Goal: Transaction & Acquisition: Purchase product/service

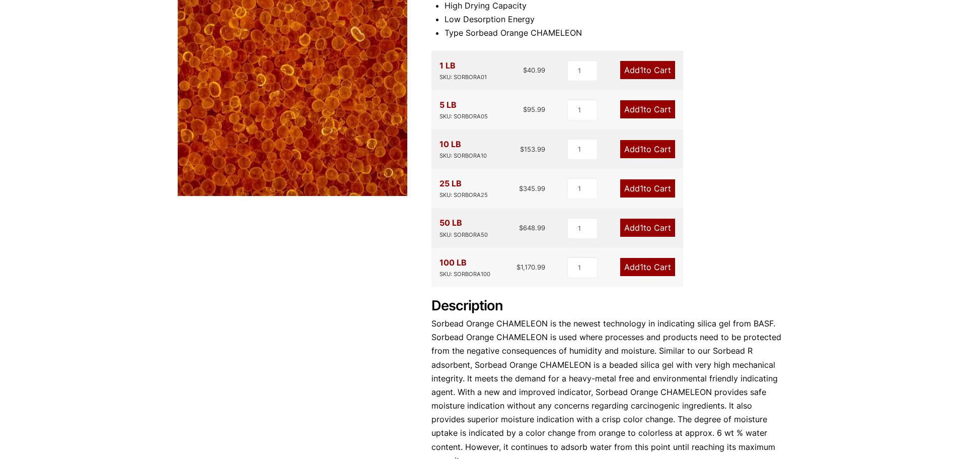
scroll to position [302, 0]
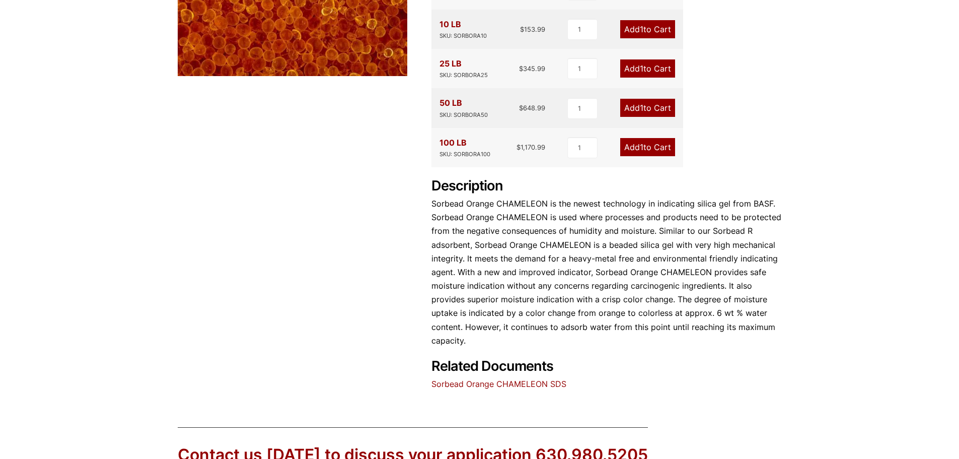
click at [548, 385] on link "Sorbead Orange CHAMELEON SDS" at bounding box center [498, 384] width 135 height 10
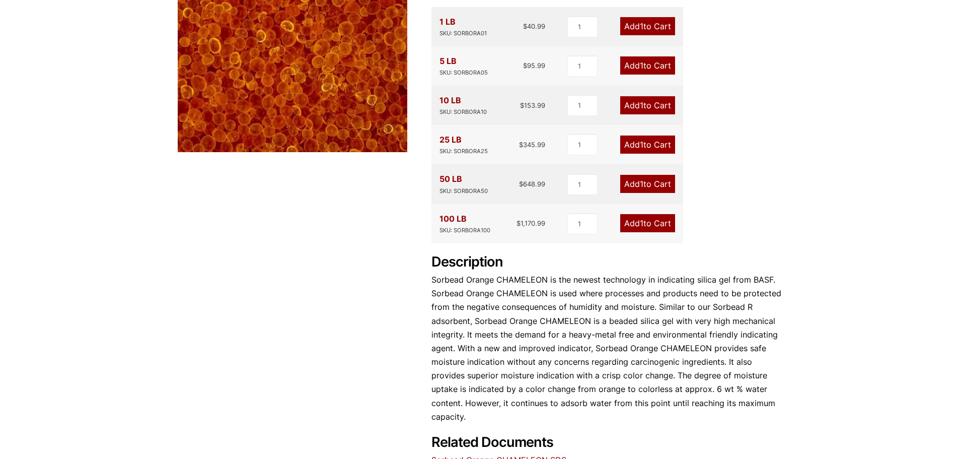
scroll to position [151, 0]
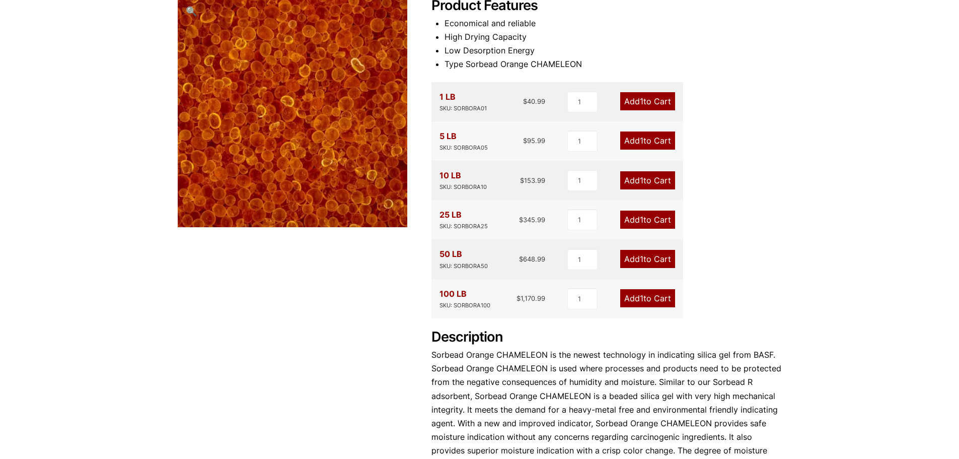
click at [648, 102] on link "Add 1 to Cart" at bounding box center [647, 101] width 55 height 18
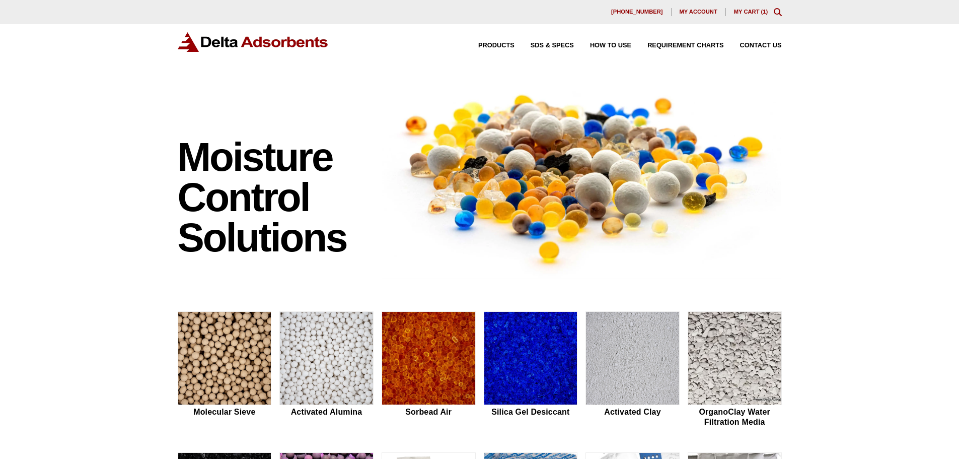
click at [749, 14] on link "My Cart ( 1 )" at bounding box center [751, 12] width 34 height 6
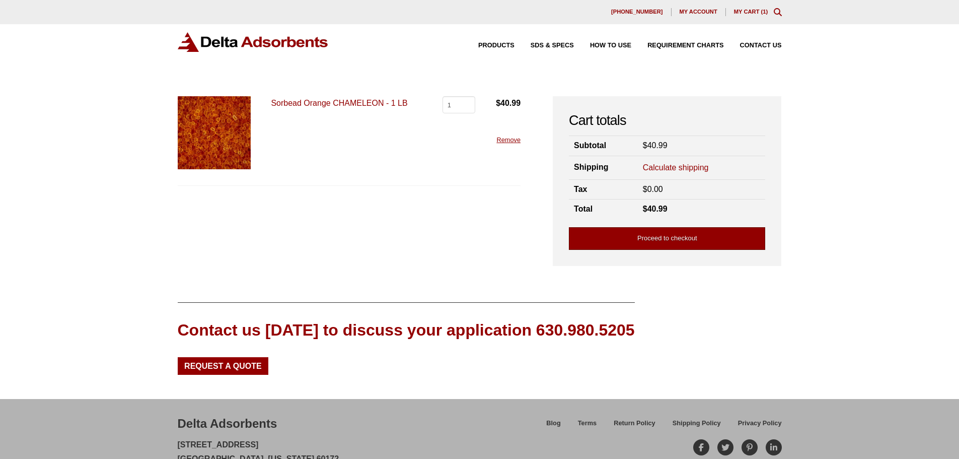
click at [703, 234] on link "Proceed to checkout" at bounding box center [667, 238] width 196 height 23
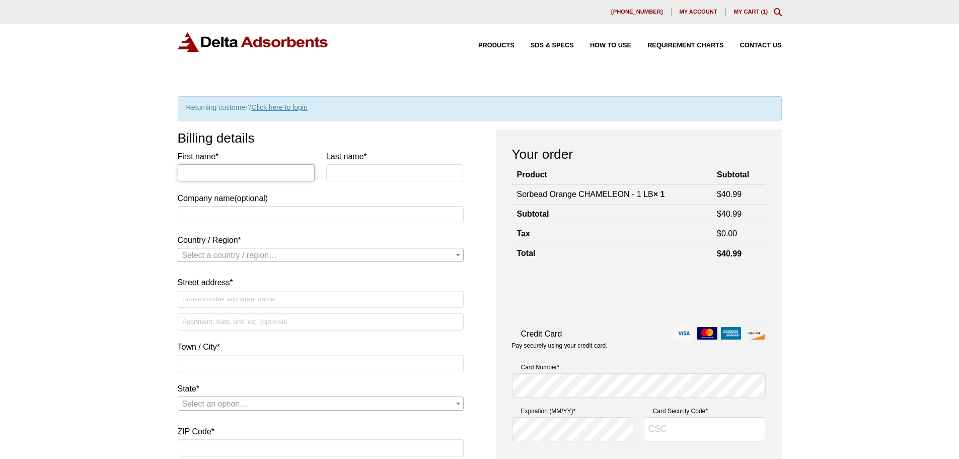
click at [229, 179] on input "First name *" at bounding box center [246, 172] width 137 height 17
type input "Tristin"
type input "Lagrone"
click at [276, 221] on input "Company name (optional)" at bounding box center [321, 214] width 286 height 17
type input "Mountain View Electric Association"
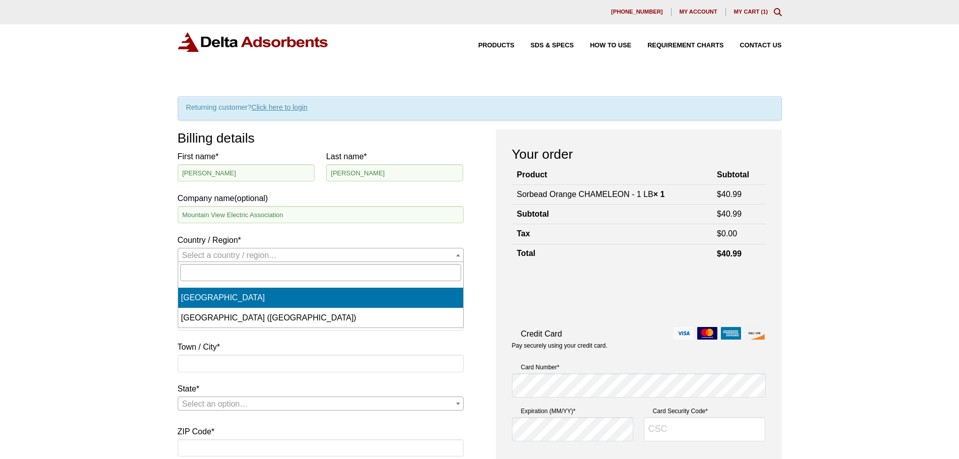
click at [281, 251] on span "Select a country / region…" at bounding box center [320, 255] width 285 height 14
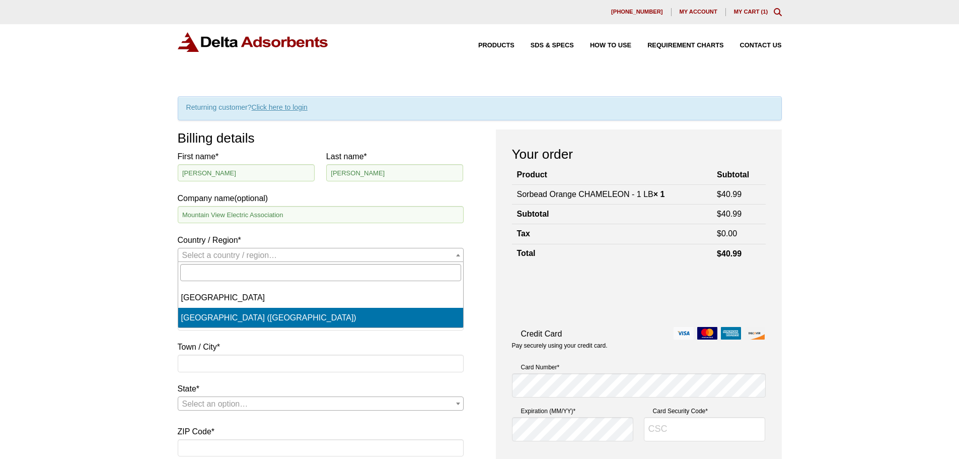
select select "US"
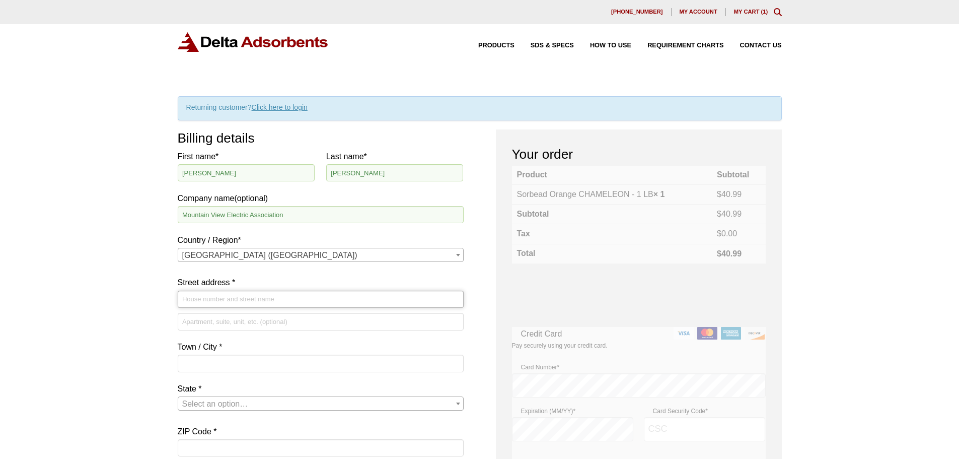
click at [235, 300] on input "Street address *" at bounding box center [321, 299] width 286 height 17
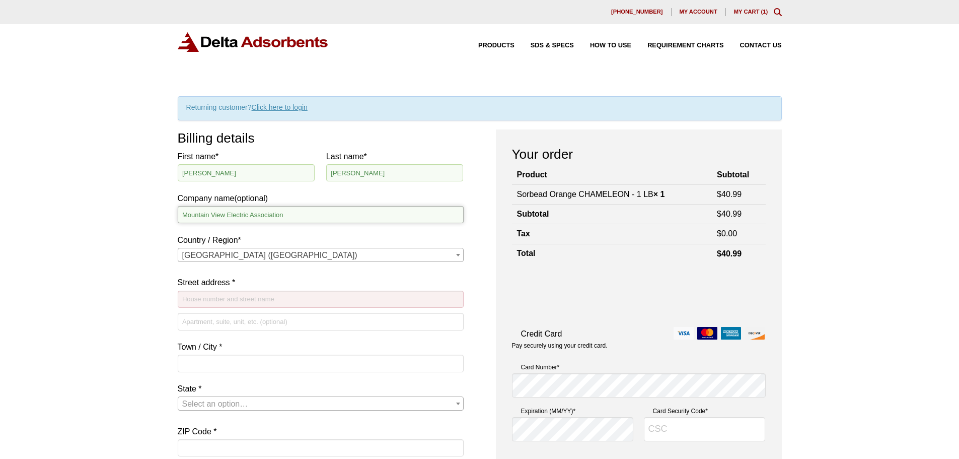
click at [318, 218] on input "Mountain View Electric Association" at bounding box center [321, 214] width 286 height 17
type input "Mountain View Electric Association, Inc"
click at [280, 294] on input "Street address *" at bounding box center [321, 299] width 286 height 17
paste input "11140 E Woodmen Rd, Falcon, CO 80831"
type input "11140 E Woodmen Rd"
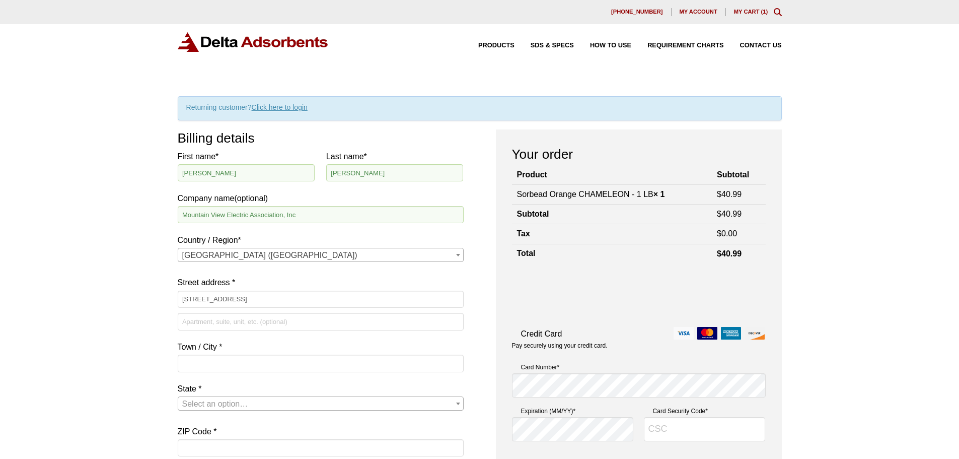
click at [236, 353] on label "Town / City *" at bounding box center [321, 347] width 286 height 14
click at [236, 354] on input "Town / City *" at bounding box center [321, 362] width 286 height 17
click at [236, 358] on input "Town / City *" at bounding box center [321, 362] width 286 height 17
type input "Falcon"
click at [197, 402] on span "Select an option…" at bounding box center [215, 403] width 66 height 9
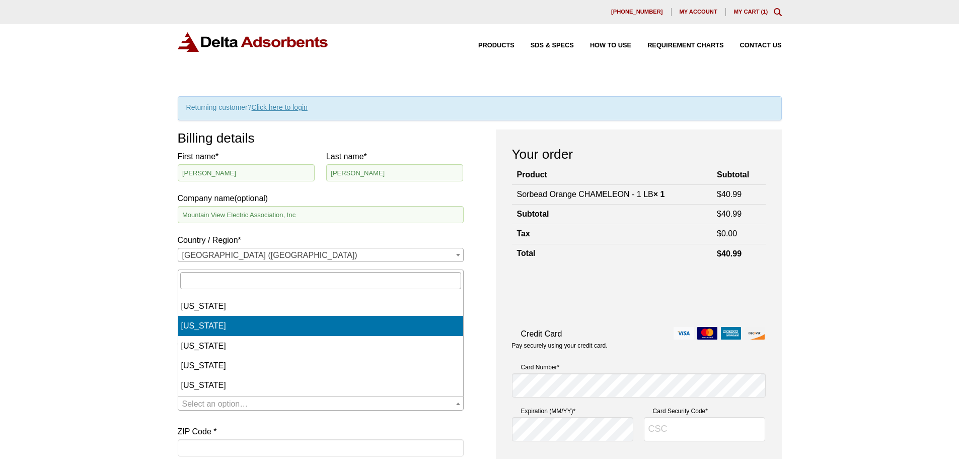
scroll to position [101, 0]
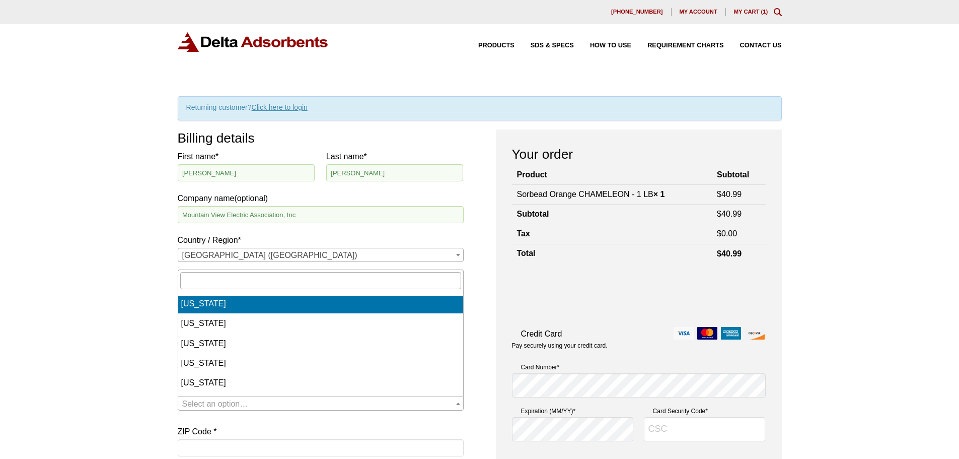
select select "CO"
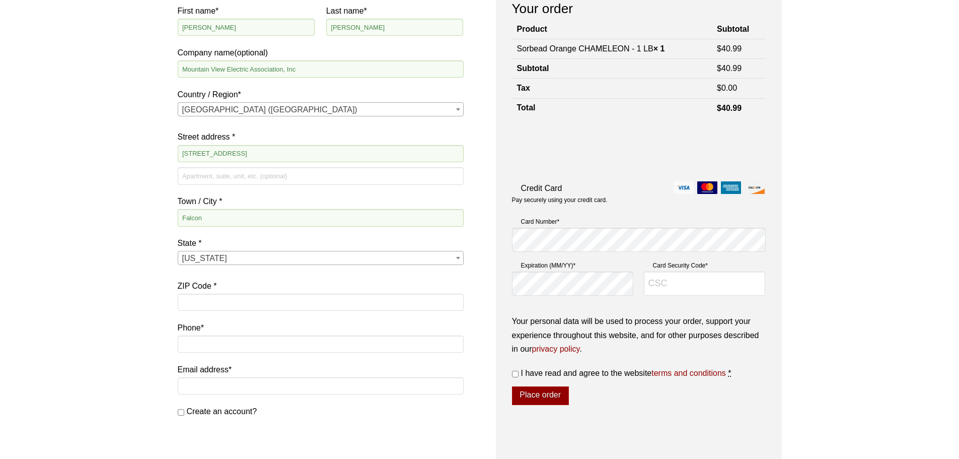
scroll to position [151, 0]
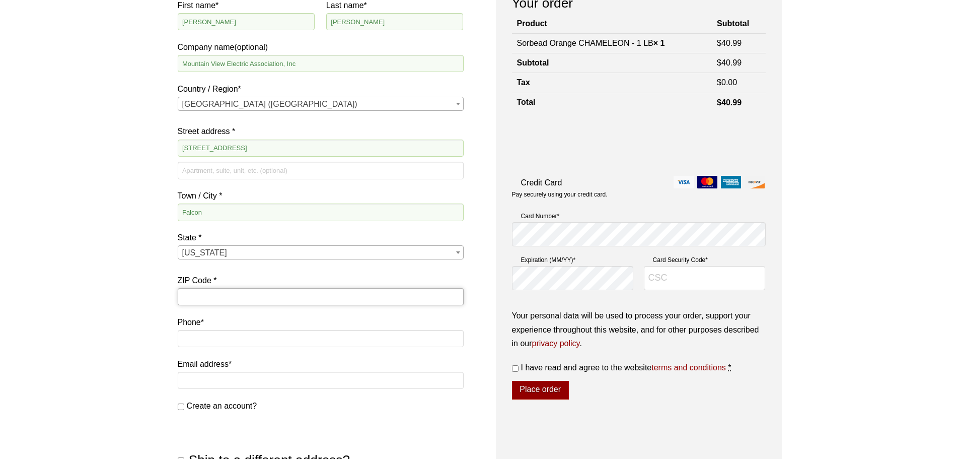
click at [233, 302] on input "ZIP Code *" at bounding box center [321, 296] width 286 height 17
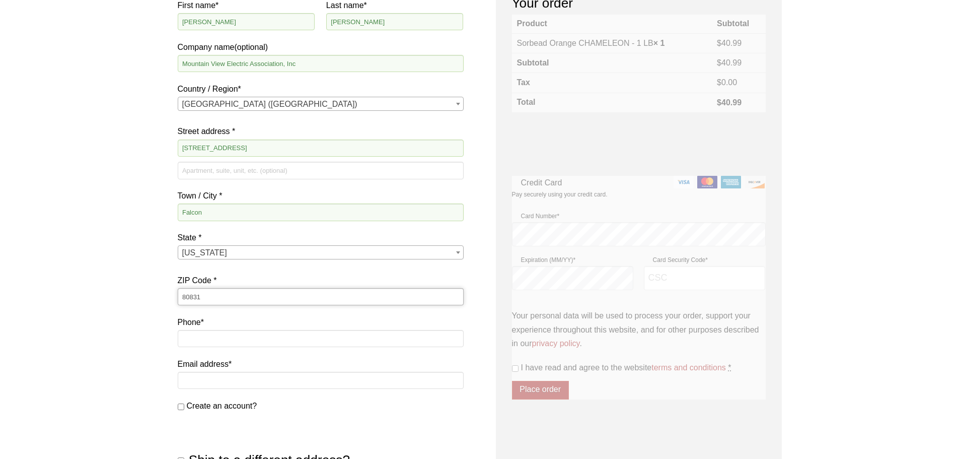
type input "80831"
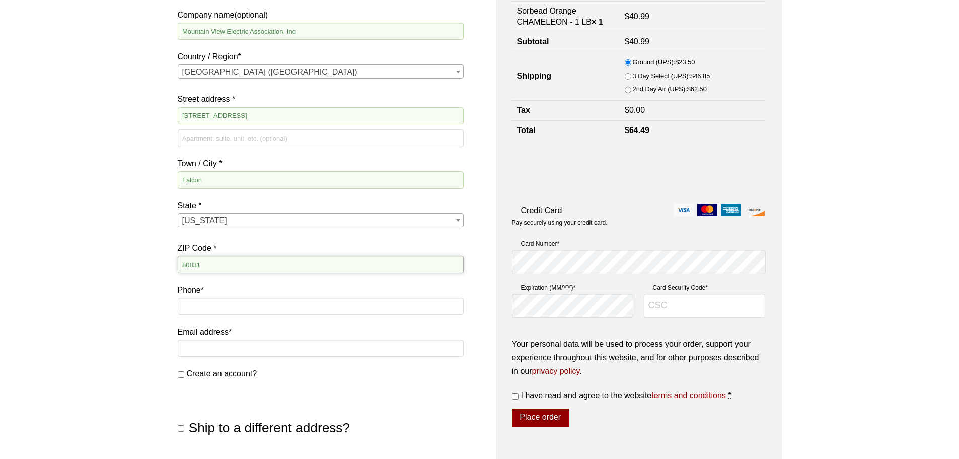
scroll to position [201, 0]
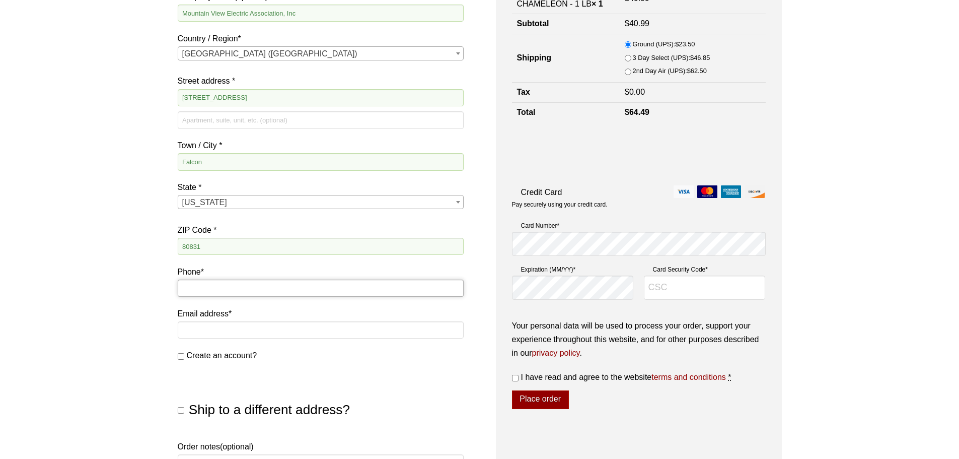
click at [244, 286] on input "Phone *" at bounding box center [321, 287] width 286 height 17
type input "719-771-6147"
click at [252, 338] on input "Email address *" at bounding box center [321, 329] width 286 height 17
type input "[PERSON_NAME][EMAIL_ADDRESS][DOMAIN_NAME]"
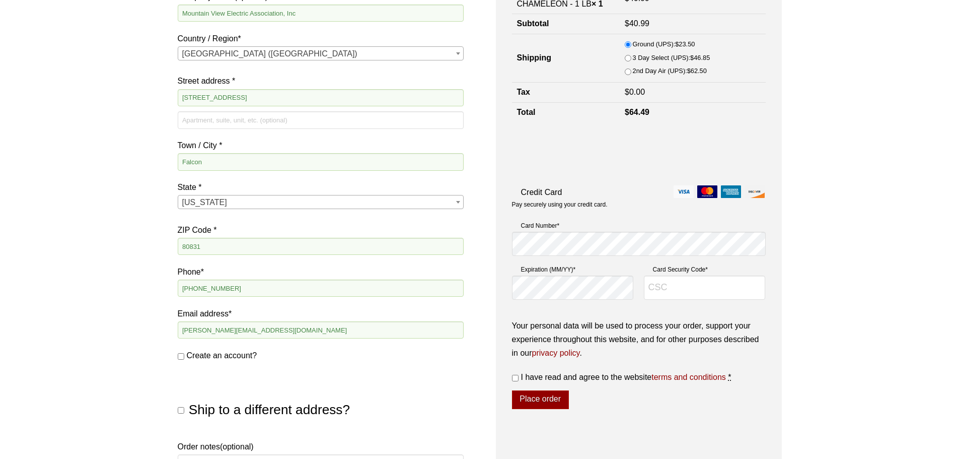
click at [181, 354] on input "Create an account?" at bounding box center [181, 356] width 7 height 7
checkbox input "true"
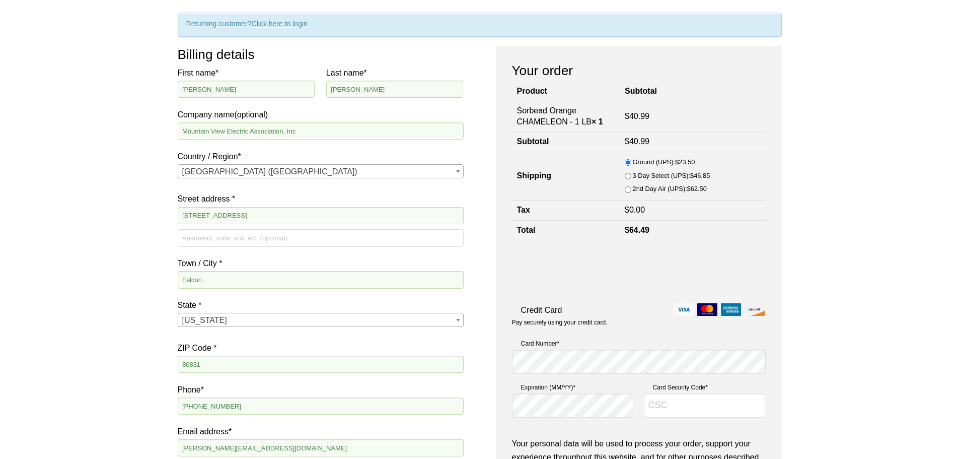
scroll to position [101, 0]
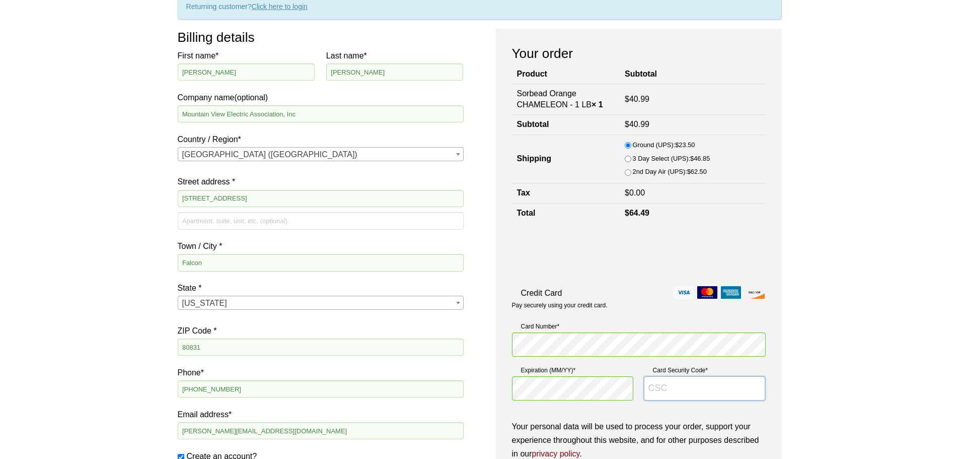
click at [694, 388] on input "Card Security Code *" at bounding box center [705, 388] width 122 height 24
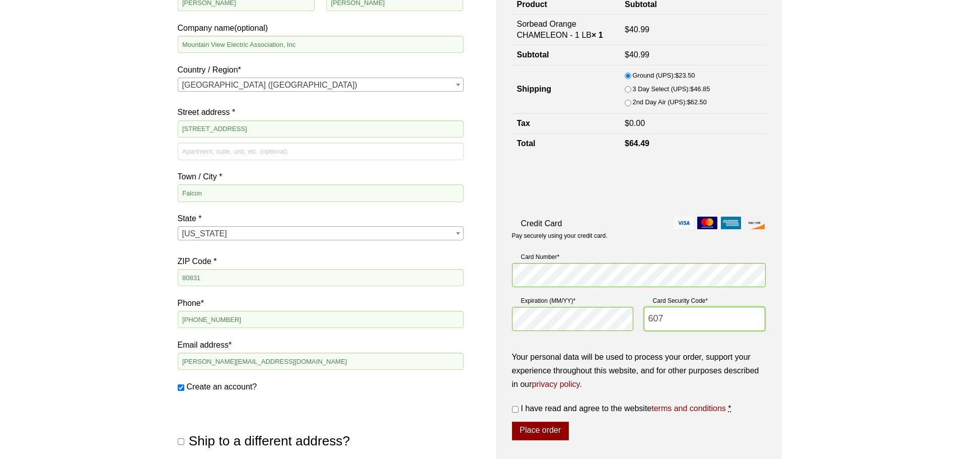
scroll to position [252, 0]
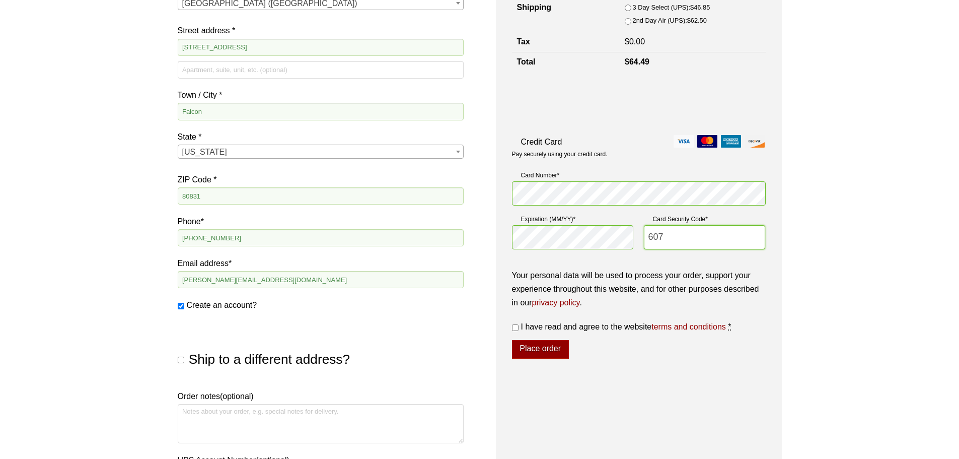
type input "607"
click at [516, 324] on label "I have read and agree to the website terms and conditions *" at bounding box center [639, 327] width 254 height 14
click at [516, 324] on input "I have read and agree to the website terms and conditions *" at bounding box center [515, 327] width 7 height 7
checkbox input "true"
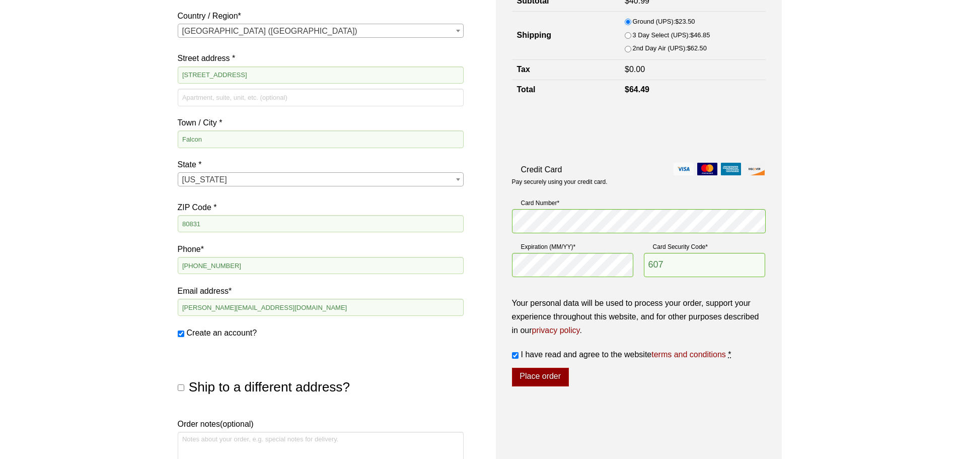
scroll to position [229, 0]
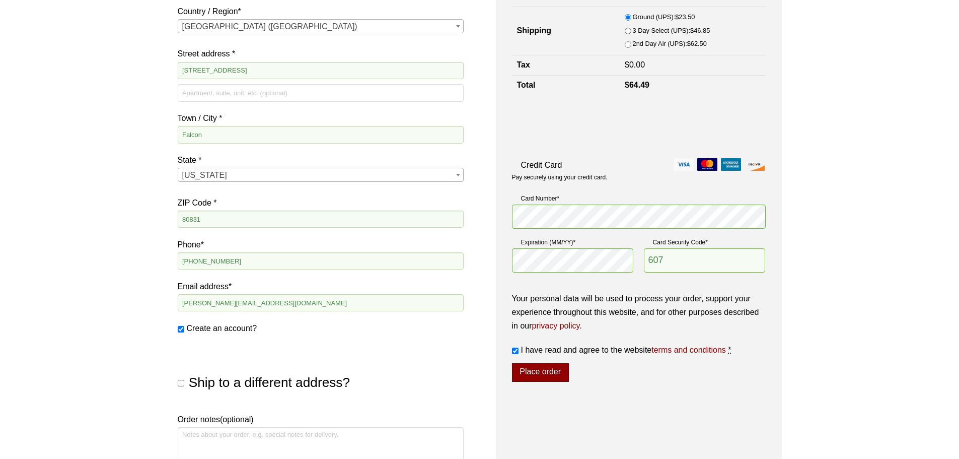
click at [544, 371] on button "Place order" at bounding box center [540, 372] width 57 height 19
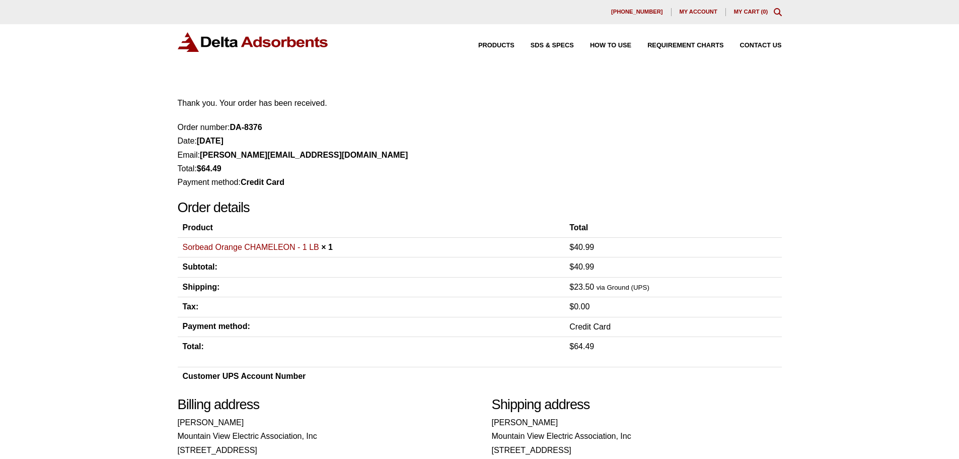
click at [700, 12] on span "My account" at bounding box center [699, 12] width 38 height 6
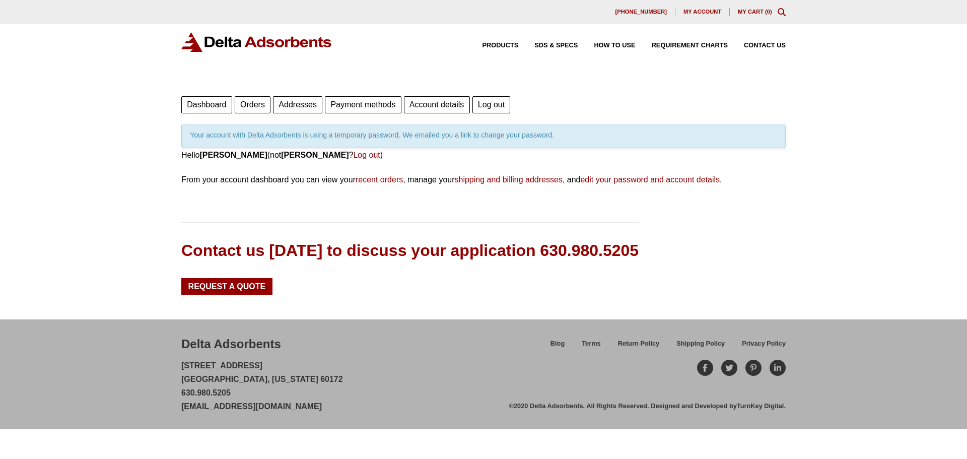
click at [251, 106] on link "Orders" at bounding box center [253, 104] width 36 height 17
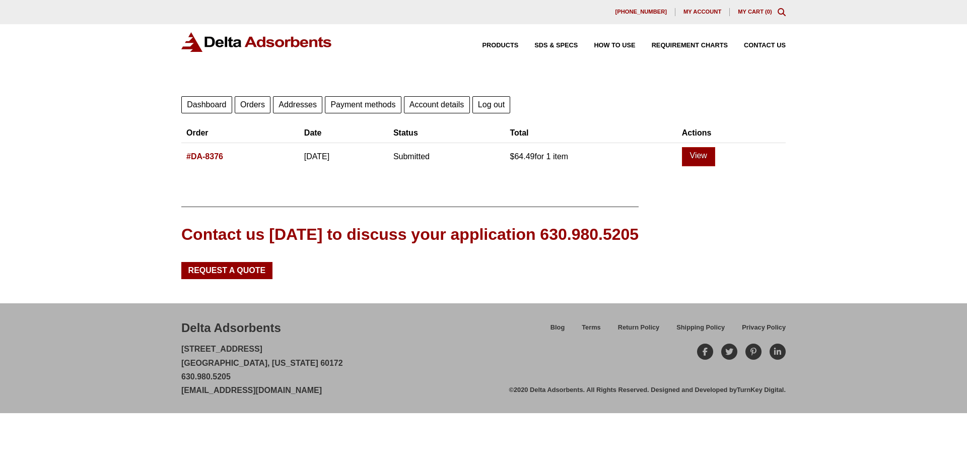
click at [201, 156] on link "#DA-8376" at bounding box center [204, 156] width 37 height 9
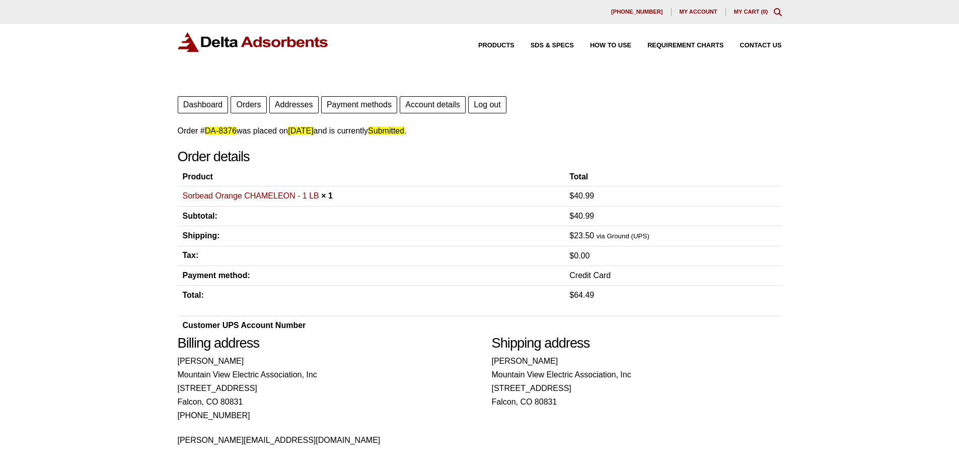
click at [249, 111] on link "Orders" at bounding box center [249, 104] width 36 height 17
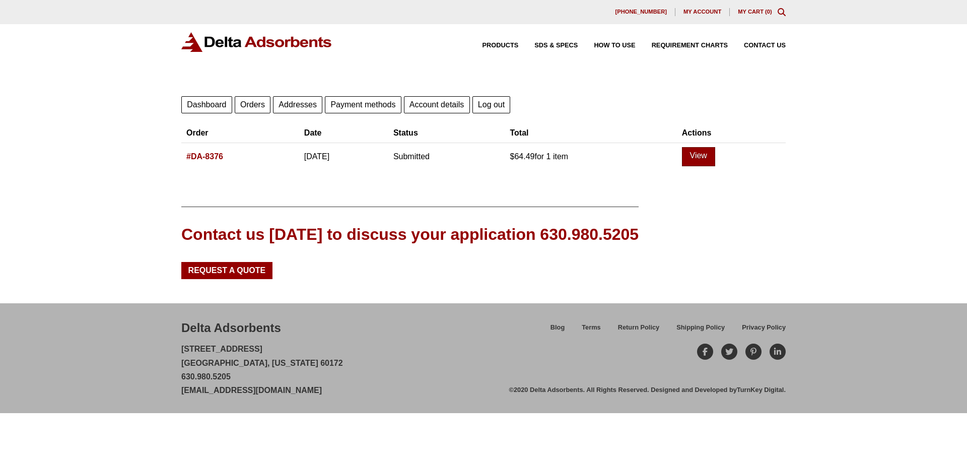
click at [701, 154] on link "View" at bounding box center [698, 156] width 33 height 19
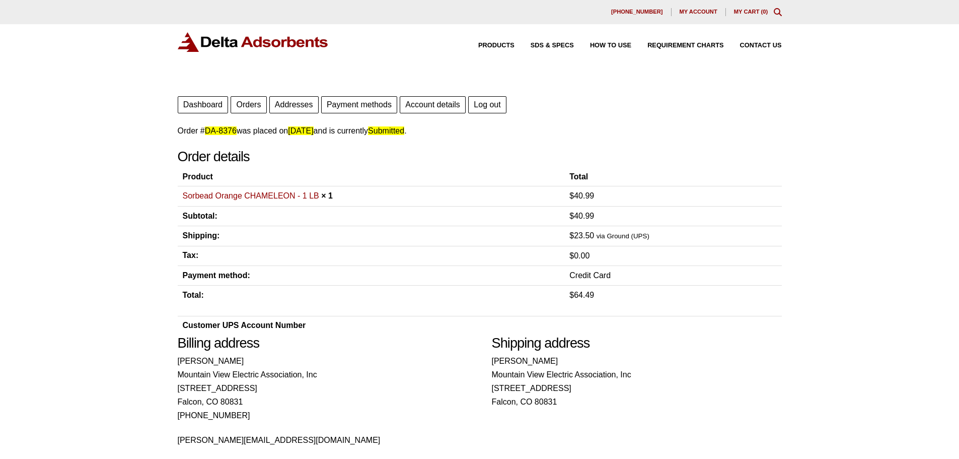
click at [211, 193] on link "Sorbead Orange CHAMELEON - 1 LB" at bounding box center [251, 195] width 136 height 9
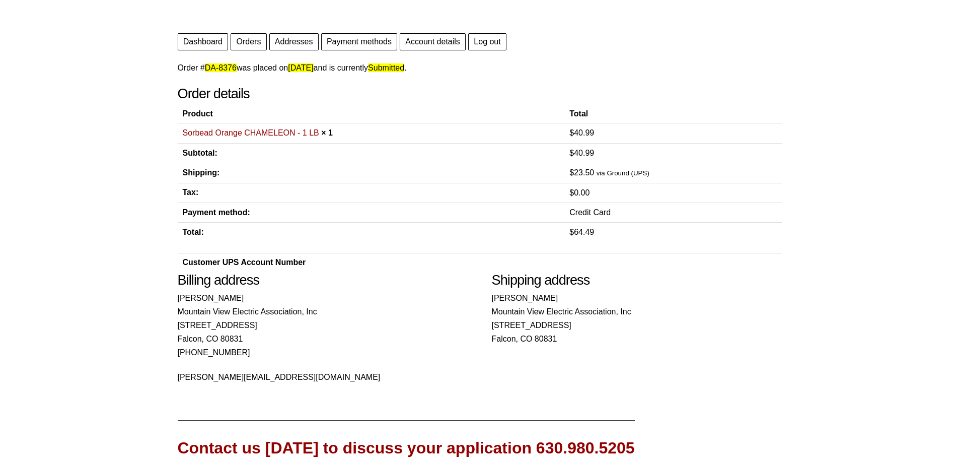
scroll to position [50, 0]
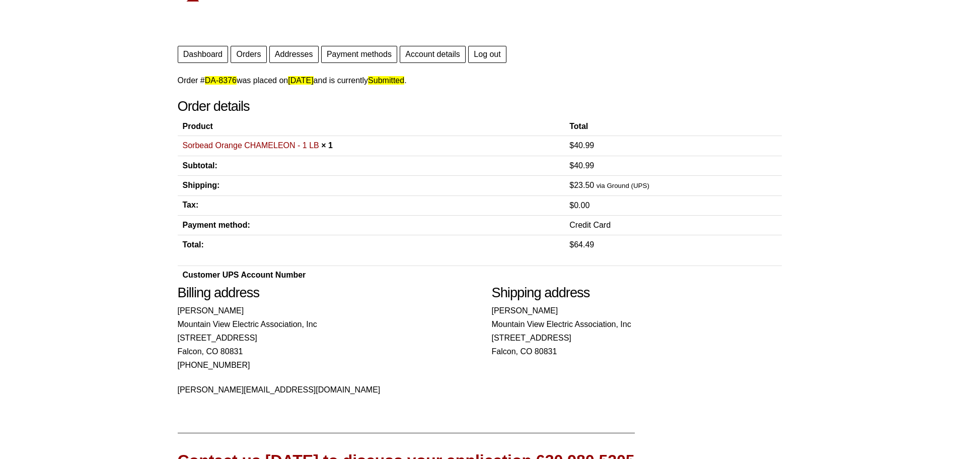
click at [291, 57] on link "Addresses" at bounding box center [293, 54] width 49 height 17
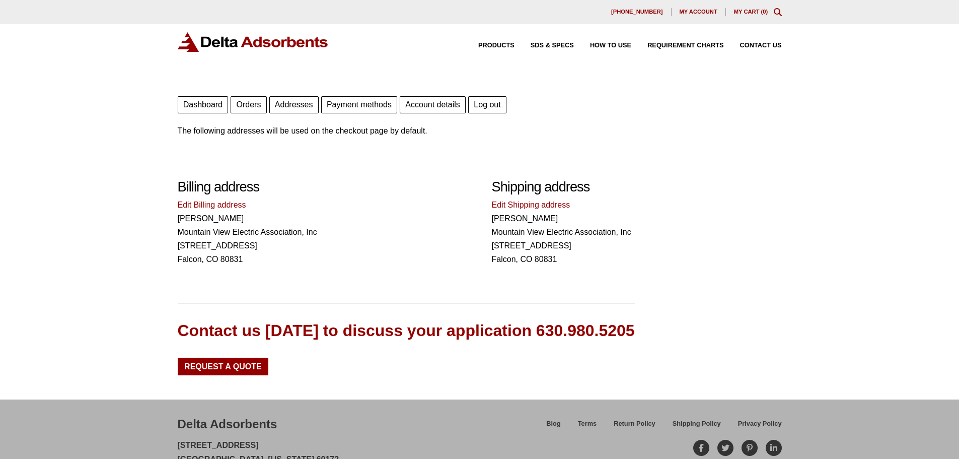
click at [218, 204] on link "Edit Billing address" at bounding box center [212, 204] width 68 height 9
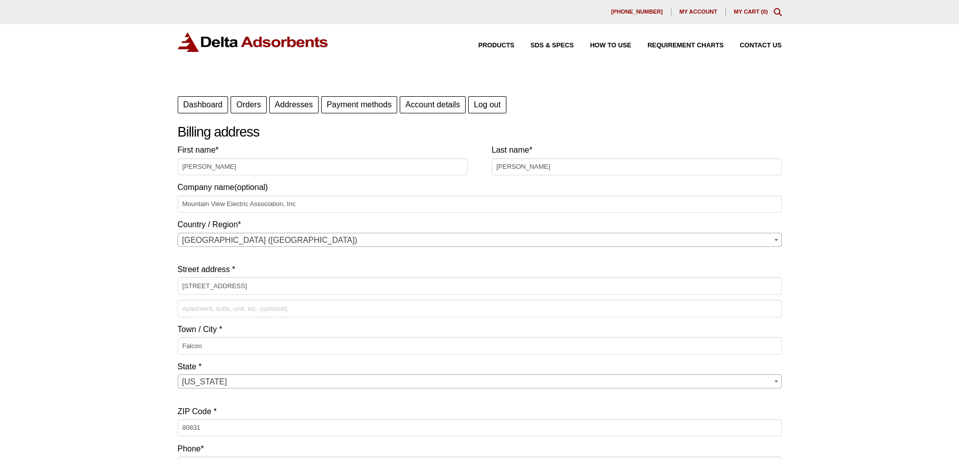
select select "CO"
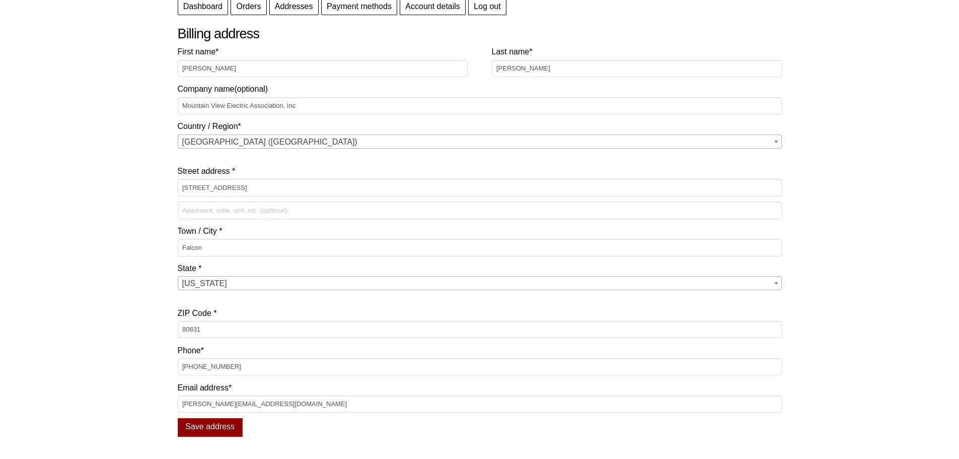
scroll to position [101, 0]
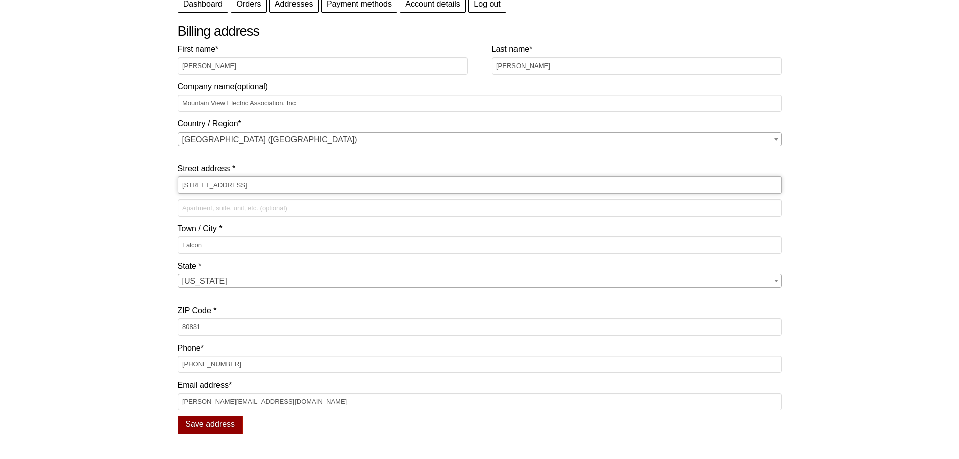
click at [282, 189] on input "[STREET_ADDRESS]" at bounding box center [480, 184] width 604 height 17
type input "PO BOX 1600"
click at [239, 240] on input "Falcon" at bounding box center [480, 244] width 604 height 17
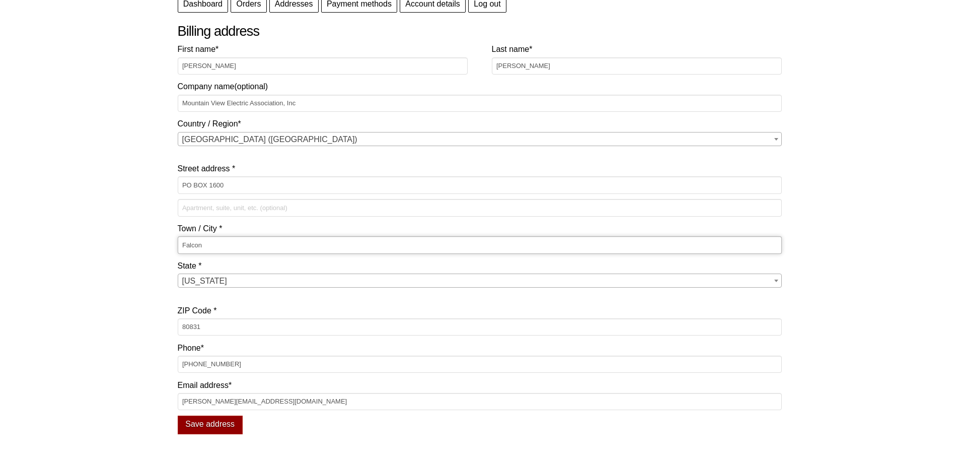
click at [239, 240] on input "Falcon" at bounding box center [480, 244] width 604 height 17
type input "Limon"
click at [222, 329] on input "80831" at bounding box center [480, 326] width 604 height 17
type input "80828"
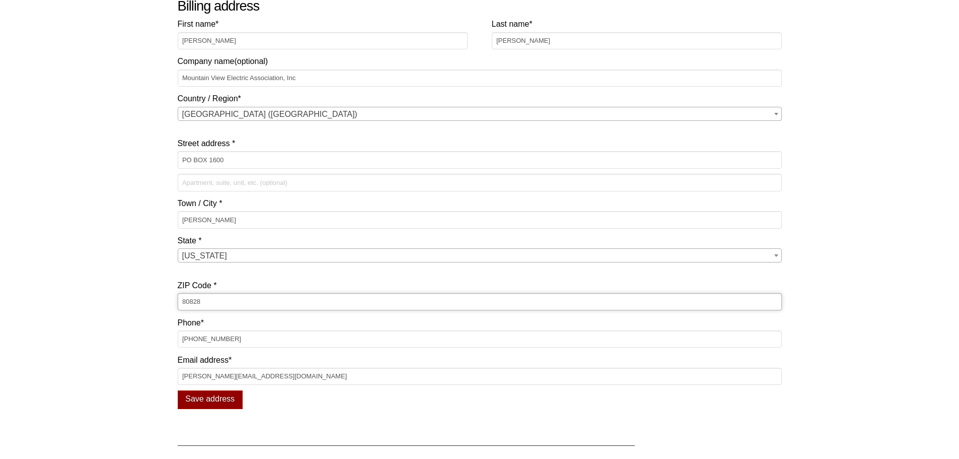
scroll to position [118, 0]
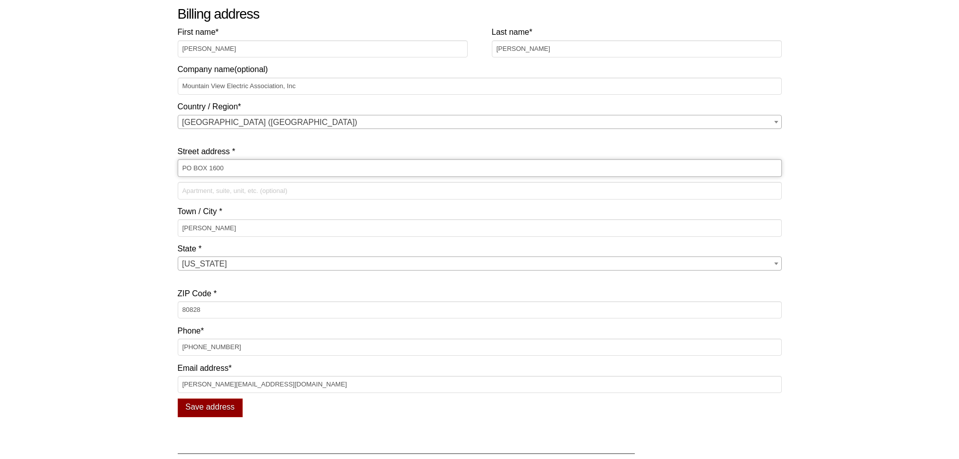
click at [205, 164] on input "PO BOX 1600" at bounding box center [480, 167] width 604 height 17
type input "PO Box 1600"
click at [222, 410] on button "Save address" at bounding box center [210, 407] width 65 height 19
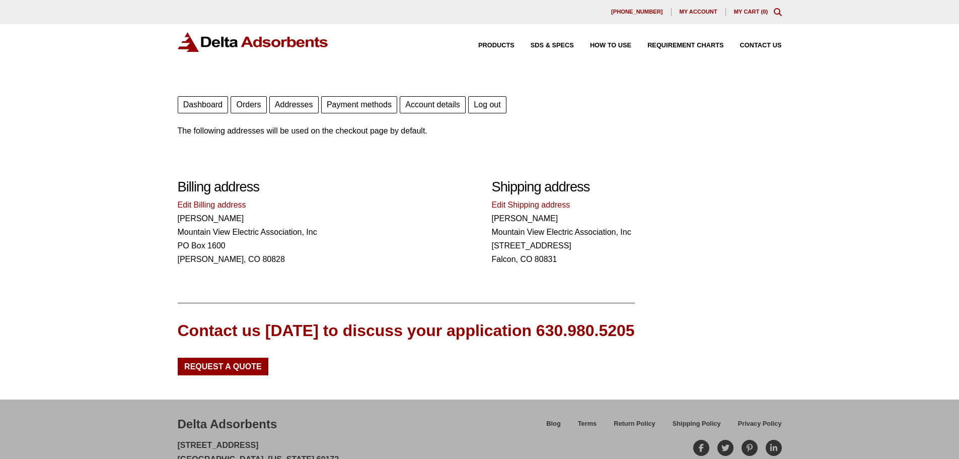
click at [259, 109] on link "Orders" at bounding box center [249, 104] width 36 height 17
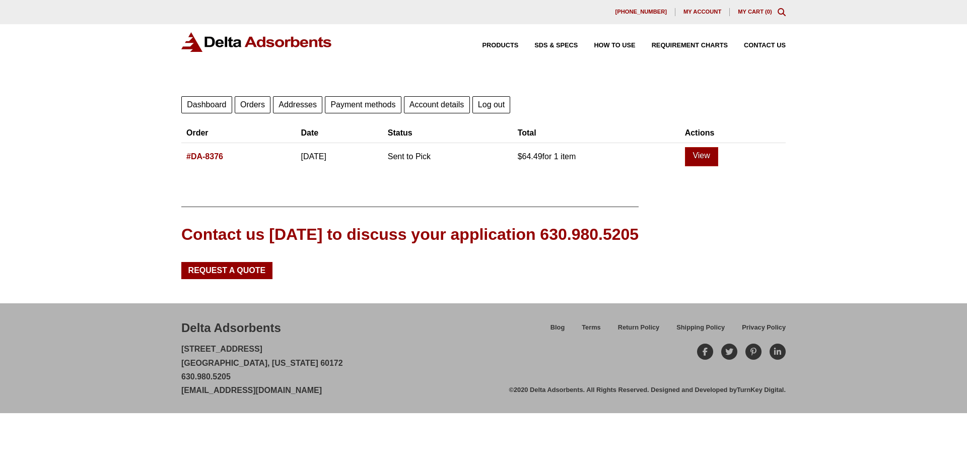
click at [218, 160] on link "#DA-8376" at bounding box center [204, 156] width 37 height 9
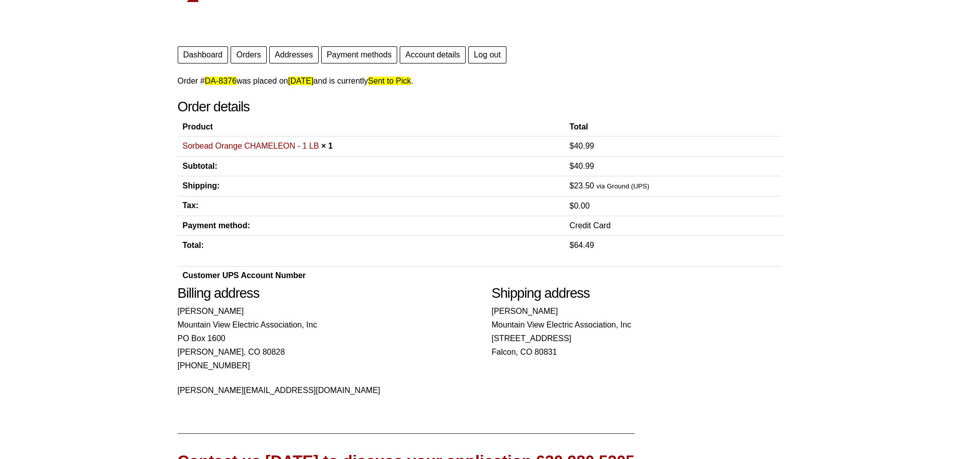
scroll to position [50, 0]
click at [626, 84] on p "Order # DA-8376 was placed on [DATE] and is currently Sent to Pick ." at bounding box center [480, 81] width 604 height 14
drag, startPoint x: 764, startPoint y: 89, endPoint x: 714, endPoint y: 81, distance: 50.6
click at [709, 90] on div "Order # DA-8376 was placed on [DATE] and is currently Sent to Pick . Order deta…" at bounding box center [480, 179] width 604 height 210
